Goal: Task Accomplishment & Management: Complete application form

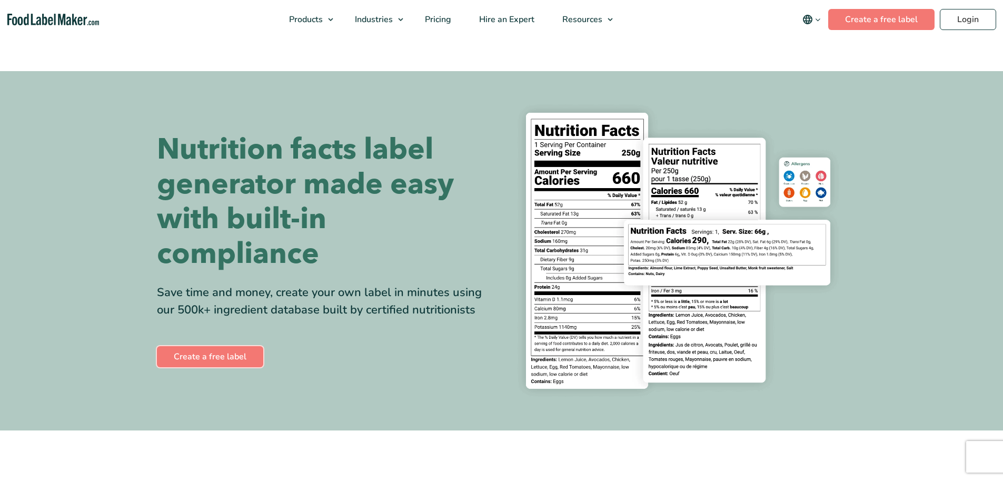
click at [223, 353] on link "Create a free label" at bounding box center [210, 356] width 106 height 21
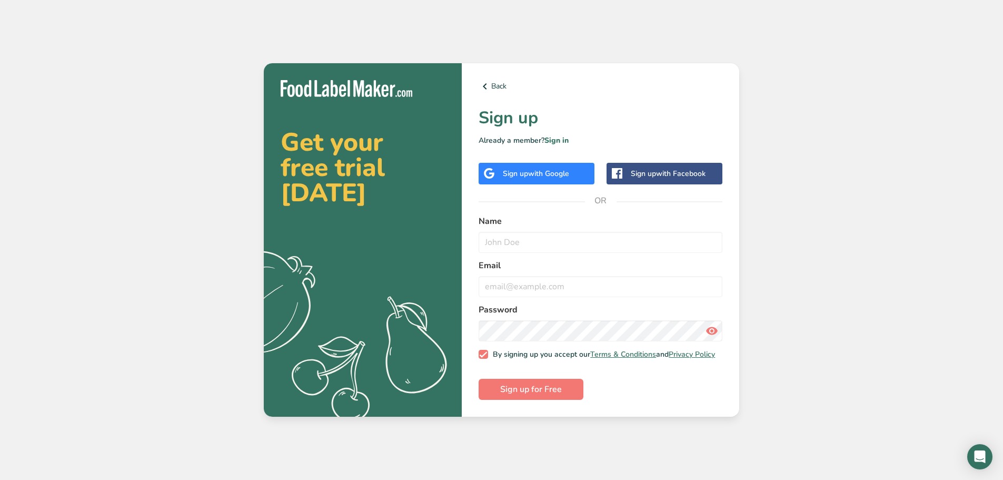
click at [543, 169] on span "with Google" at bounding box center [548, 174] width 41 height 10
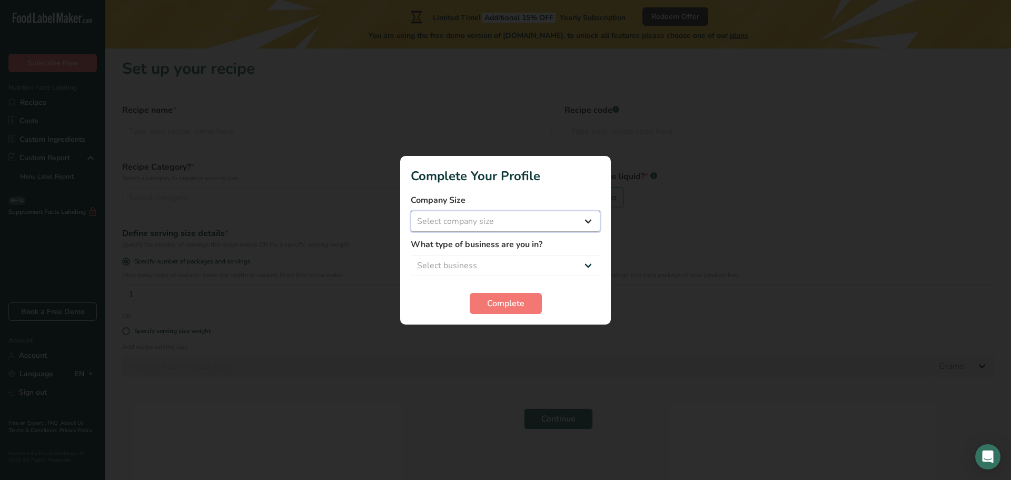
click at [492, 221] on select "Select company size Fewer than 10 Employees 10 to 50 Employees 51 to 500 Employ…" at bounding box center [506, 221] width 190 height 21
select select "2"
click at [411, 211] on select "Select company size Fewer than 10 Employees 10 to 50 Employees 51 to 500 Employ…" at bounding box center [506, 221] width 190 height 21
click at [487, 262] on select "Select business Packaged Food Manufacturer Restaurant & Cafe Bakery Meal Plans …" at bounding box center [506, 265] width 190 height 21
select select "1"
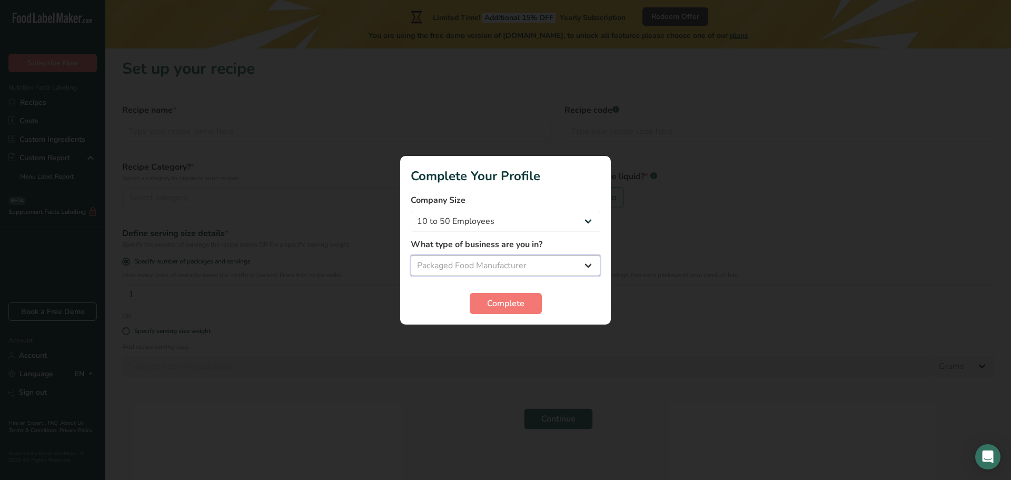
click at [411, 255] on select "Select business Packaged Food Manufacturer Restaurant & Cafe Bakery Meal Plans …" at bounding box center [506, 265] width 190 height 21
click at [515, 306] on span "Complete" at bounding box center [505, 303] width 37 height 13
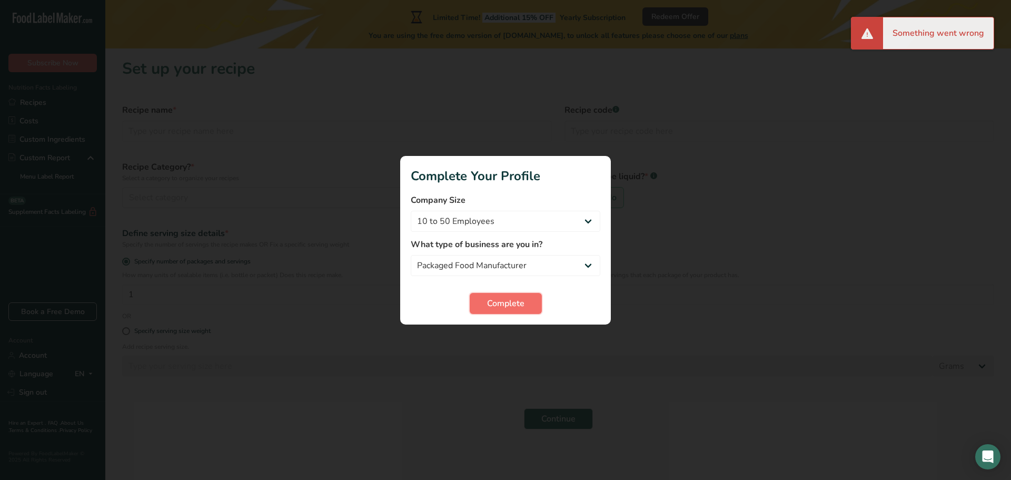
click at [518, 302] on span "Complete" at bounding box center [505, 303] width 37 height 13
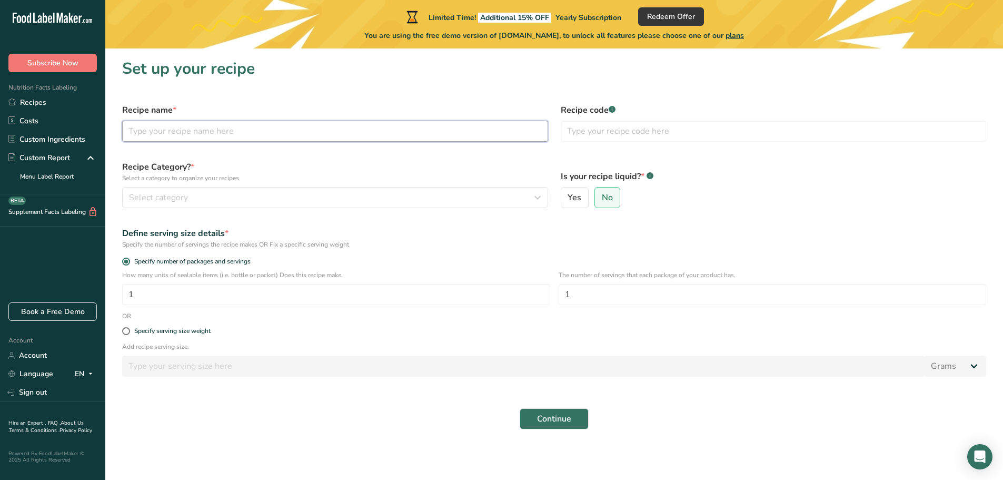
click at [233, 131] on input "text" at bounding box center [335, 131] width 426 height 21
click at [233, 197] on div "Select category" at bounding box center [332, 197] width 406 height 13
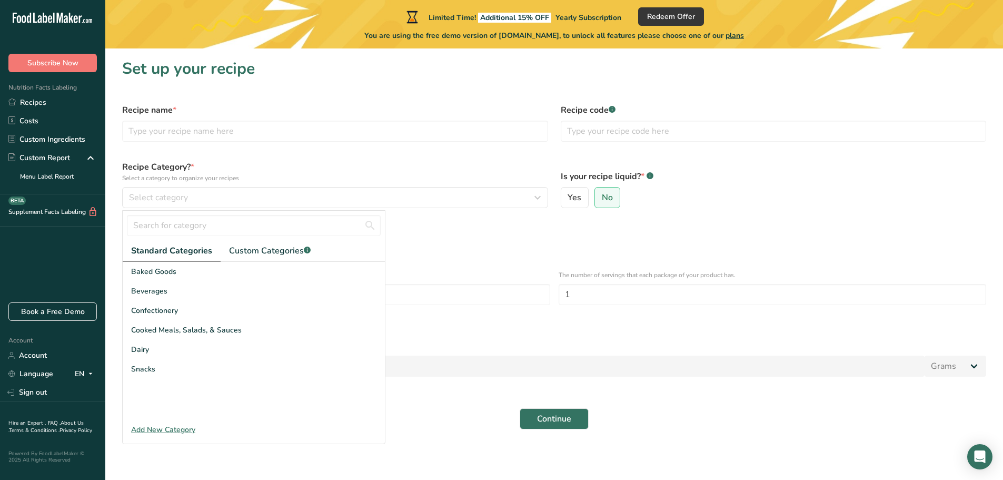
click at [176, 427] on div "Add New Category" at bounding box center [254, 429] width 262 height 11
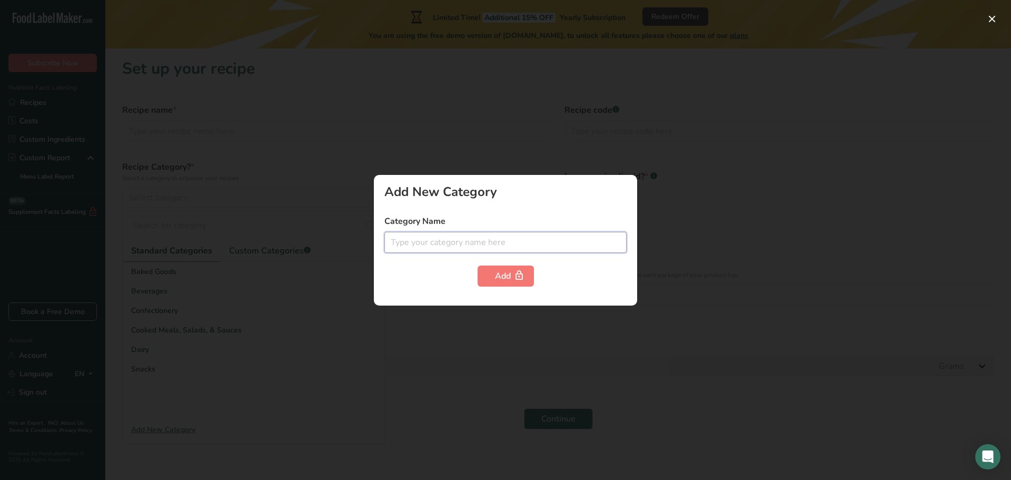
click at [450, 238] on input "text" at bounding box center [506, 242] width 242 height 21
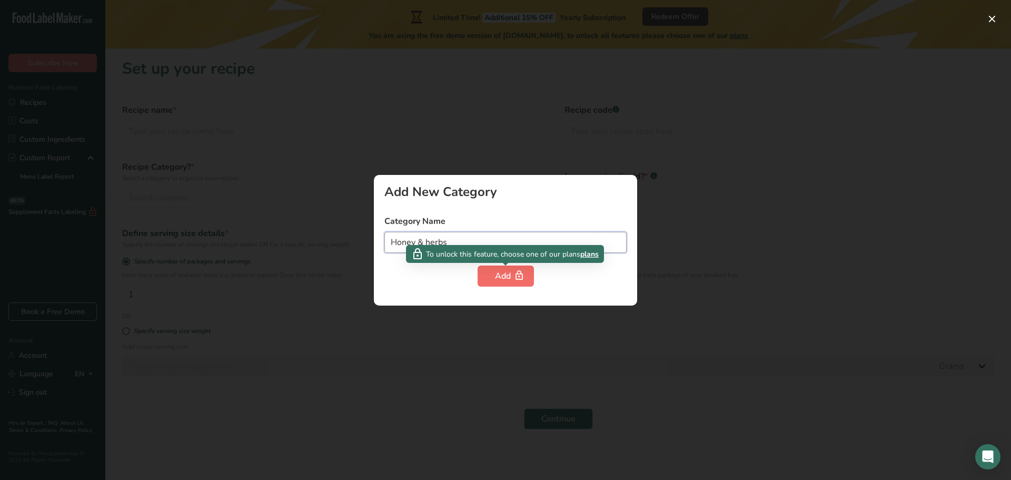
type input "Honey & herbs"
click at [514, 270] on icon "button" at bounding box center [519, 276] width 11 height 16
click at [510, 280] on div "Add" at bounding box center [506, 276] width 22 height 13
click at [510, 277] on div "Add" at bounding box center [506, 276] width 22 height 13
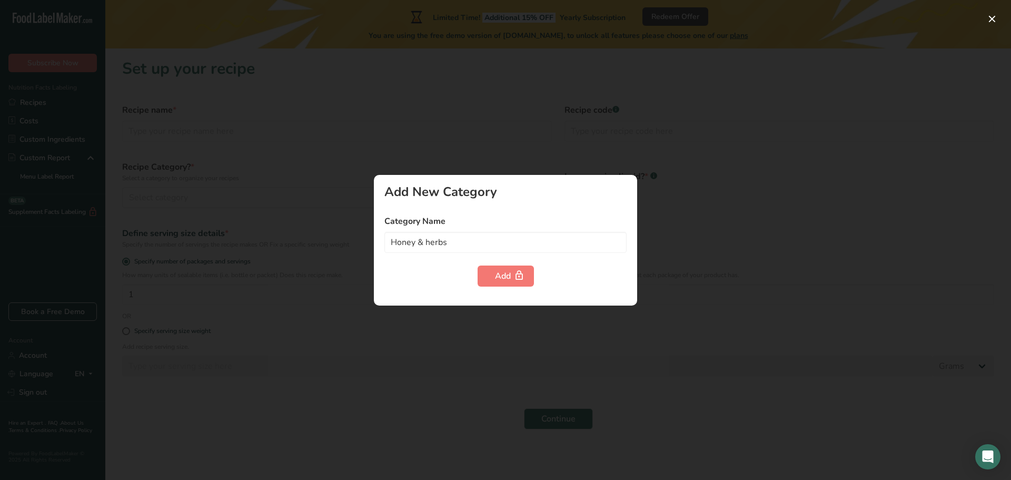
click at [709, 376] on div at bounding box center [505, 240] width 1011 height 480
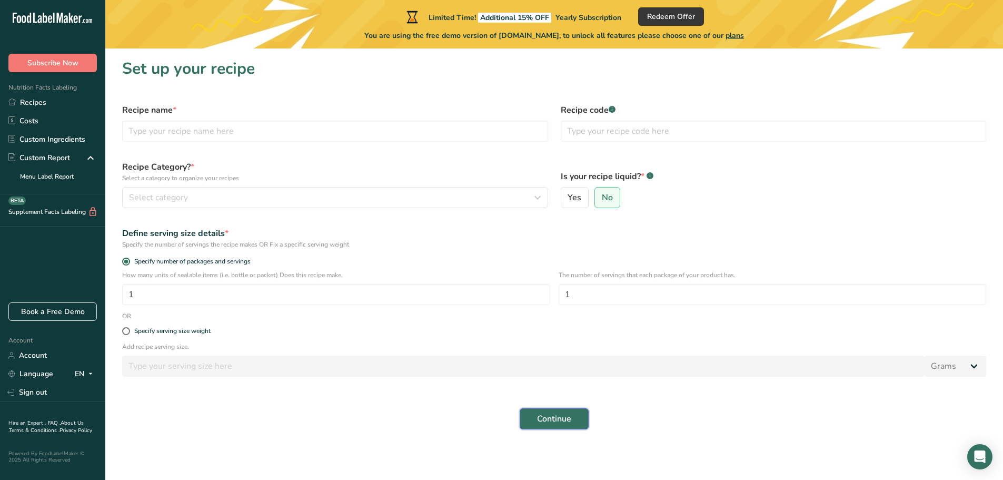
click at [555, 421] on span "Continue" at bounding box center [554, 418] width 34 height 13
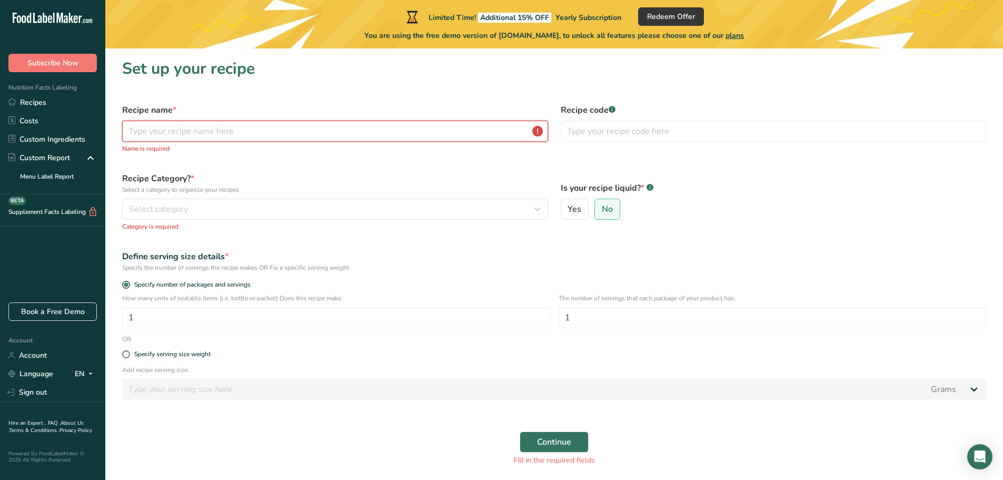
click at [361, 121] on input "text" at bounding box center [335, 131] width 426 height 21
click at [349, 128] on input "text" at bounding box center [335, 131] width 426 height 21
click at [344, 136] on input "text" at bounding box center [335, 131] width 426 height 21
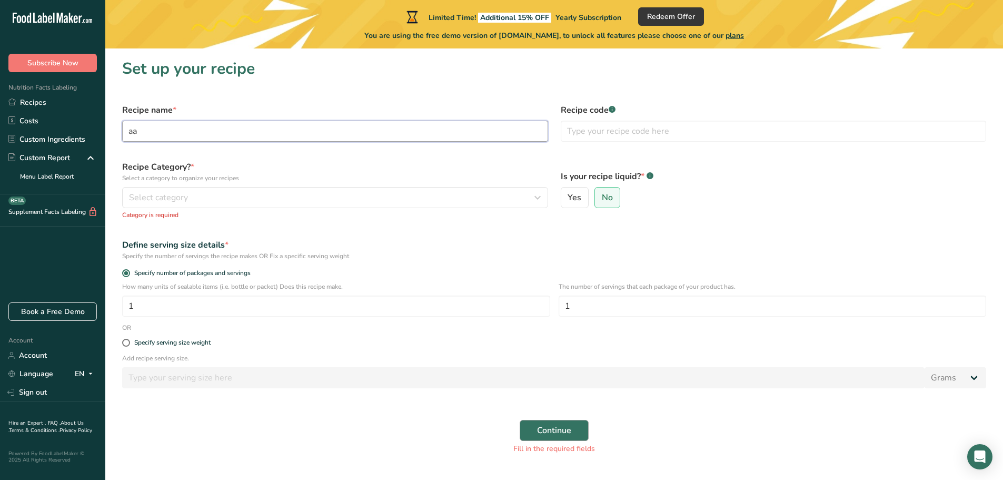
type input "aa"
click at [554, 432] on span "Continue" at bounding box center [554, 430] width 34 height 13
click at [171, 198] on span "Select category" at bounding box center [158, 197] width 59 height 13
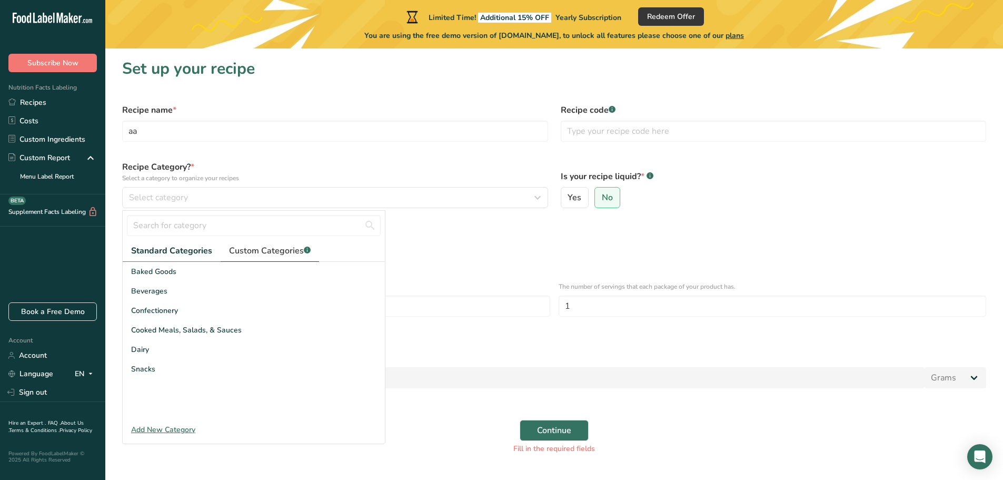
click at [265, 251] on span "Custom Categories .a-a{fill:#347362;}.b-a{fill:#fff;}" at bounding box center [270, 250] width 82 height 13
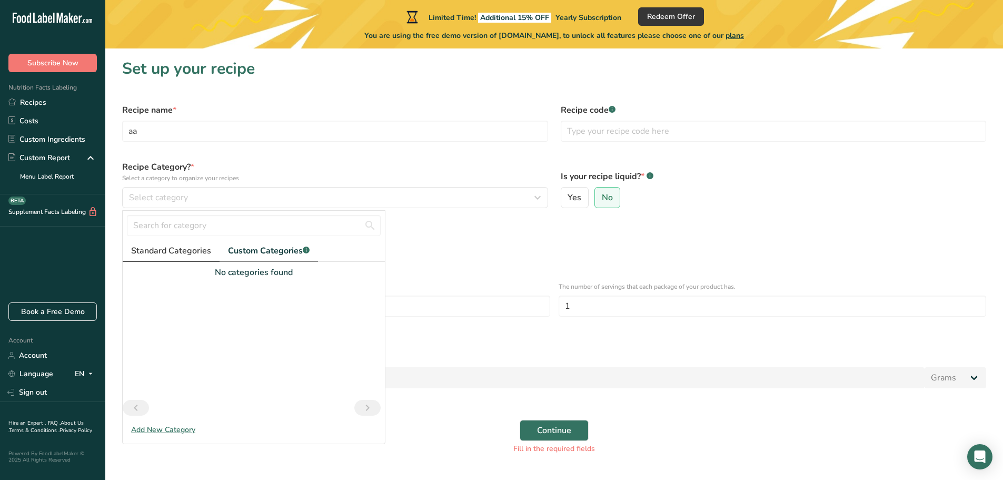
click at [186, 253] on span "Standard Categories" at bounding box center [171, 250] width 80 height 13
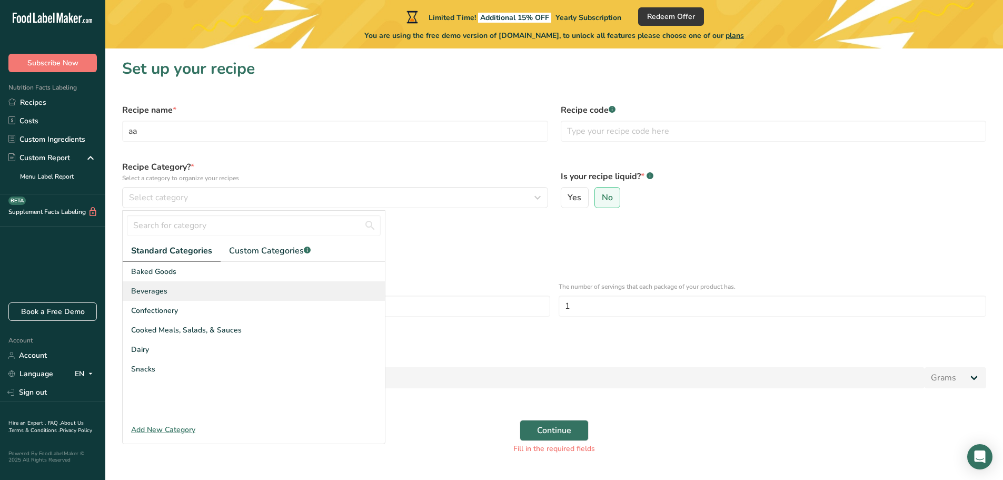
click at [186, 293] on div "Beverages" at bounding box center [254, 290] width 262 height 19
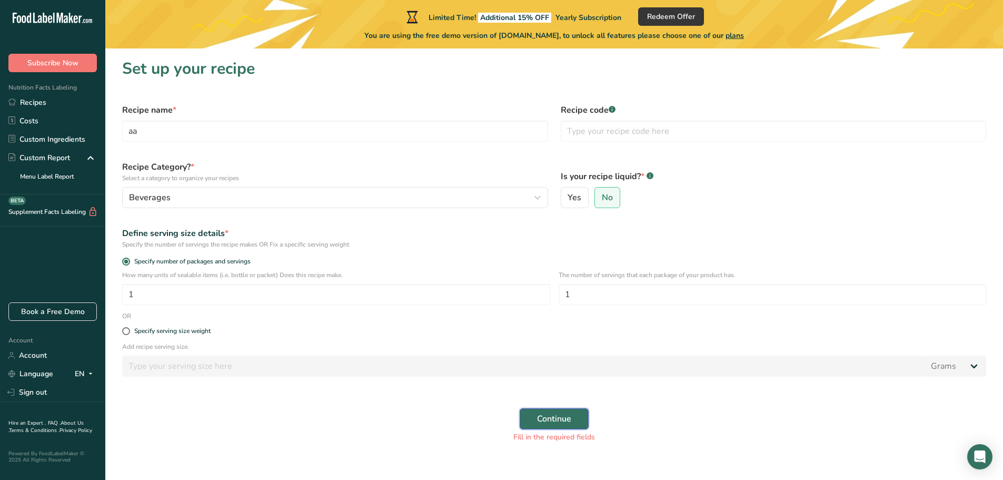
click at [563, 429] on div "Continue Fill in the required fields" at bounding box center [554, 425] width 877 height 47
click at [564, 419] on span "Continue" at bounding box center [554, 418] width 34 height 13
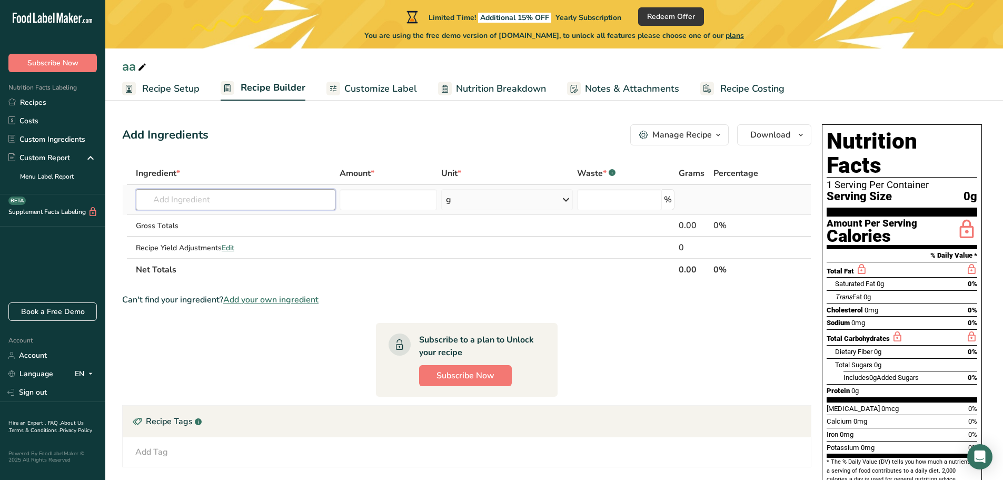
click at [257, 197] on input "text" at bounding box center [236, 199] width 200 height 21
click at [262, 195] on input "text" at bounding box center [236, 199] width 200 height 21
